Goal: Navigation & Orientation: Find specific page/section

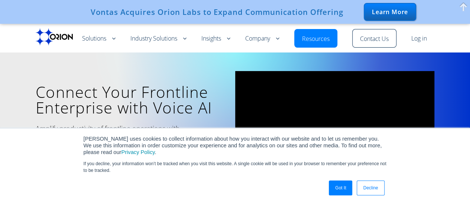
click at [368, 189] on link "Decline" at bounding box center [369, 187] width 27 height 15
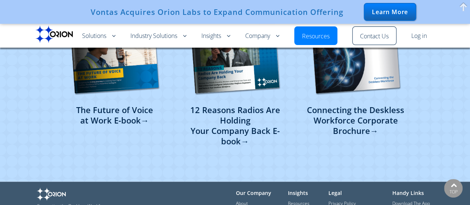
scroll to position [1921, 0]
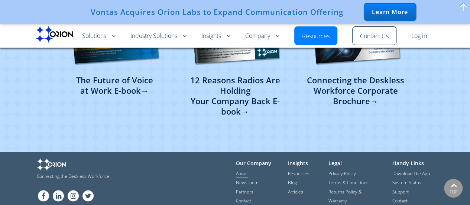
click at [246, 170] on link "About" at bounding box center [242, 173] width 12 height 7
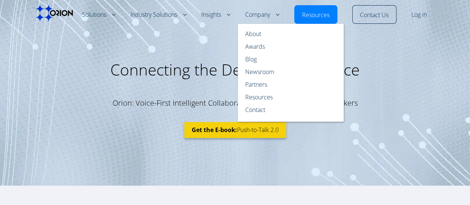
click at [259, 12] on link "Company" at bounding box center [262, 14] width 34 height 9
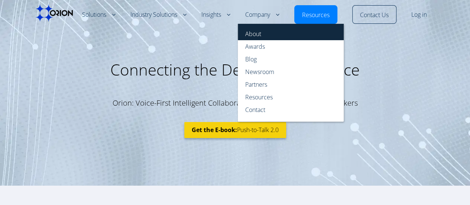
click at [258, 33] on link "About" at bounding box center [291, 32] width 106 height 16
